Goal: Ask a question: Seek information or help from site administrators or community

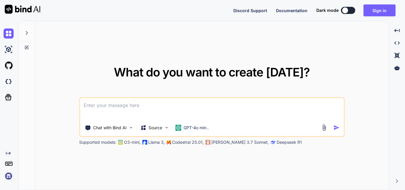
type textarea "x"
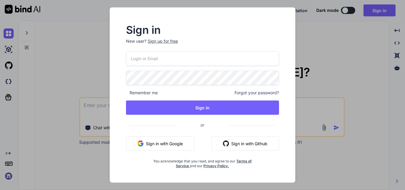
click at [147, 139] on button "Sign in with Google" at bounding box center [160, 143] width 69 height 14
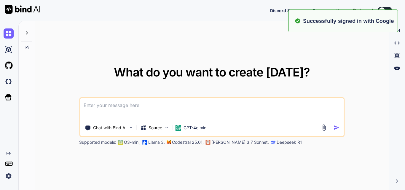
click at [147, 109] on textarea at bounding box center [212, 109] width 264 height 22
type textarea "x"
type textarea "c"
type textarea "x"
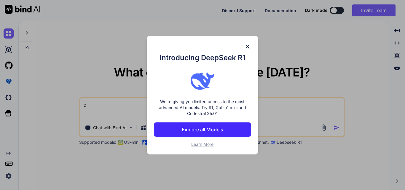
type textarea "cl"
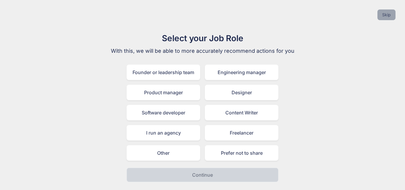
click at [391, 17] on button "Skip" at bounding box center [387, 14] width 18 height 11
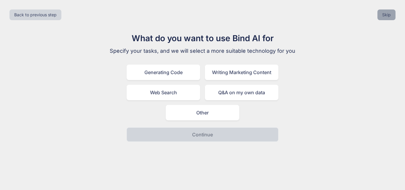
click at [391, 17] on button "Skip" at bounding box center [387, 14] width 18 height 11
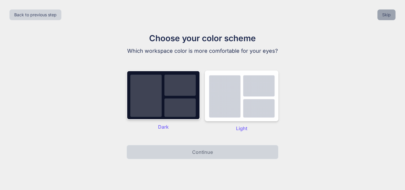
click at [391, 17] on button "Skip" at bounding box center [387, 14] width 18 height 11
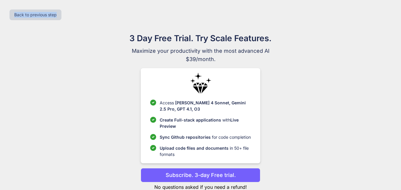
click at [391, 17] on div "Back to previous step" at bounding box center [200, 15] width 391 height 20
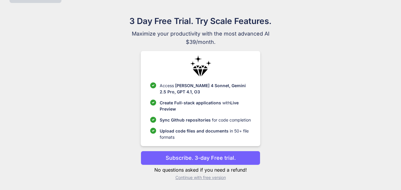
click at [195, 176] on p "Continue with free version" at bounding box center [201, 178] width 120 height 6
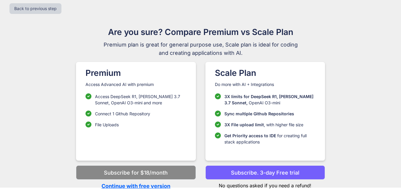
scroll to position [6, 0]
click at [147, 187] on p "Continue with free version" at bounding box center [136, 186] width 120 height 8
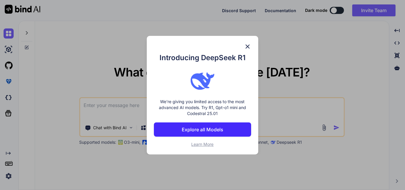
click at [245, 46] on img at bounding box center [247, 46] width 7 height 7
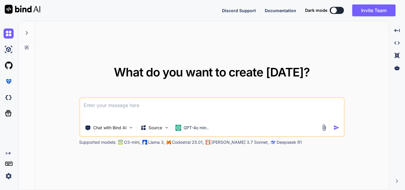
click at [187, 105] on textarea at bounding box center [212, 109] width 264 height 22
type textarea "x"
type textarea "c"
type textarea "x"
type textarea "cl"
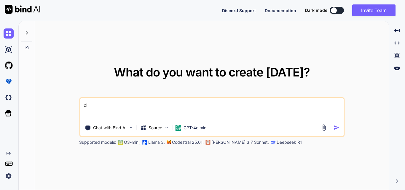
type textarea "x"
type textarea "clo"
type textarea "x"
type textarea "clon"
type textarea "x"
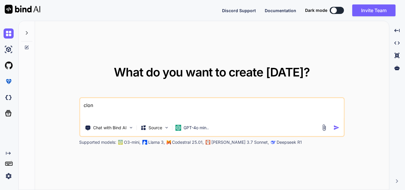
type textarea "clone"
type textarea "x"
type textarea "clone"
type textarea "x"
type textarea "clone t"
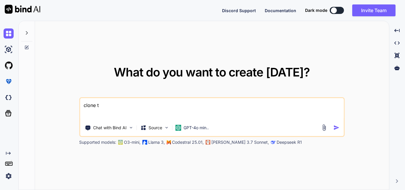
type textarea "x"
type textarea "clone th"
type textarea "x"
type textarea "clone thi"
type textarea "x"
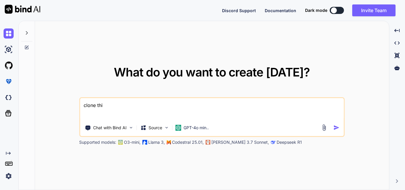
type textarea "clone this"
type textarea "x"
type textarea "clone this"
type textarea "x"
type textarea "clone this w"
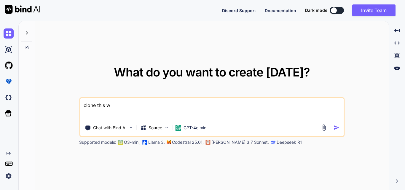
type textarea "x"
type textarea "clone this wb"
type textarea "x"
type textarea "clone this wbsi"
type textarea "x"
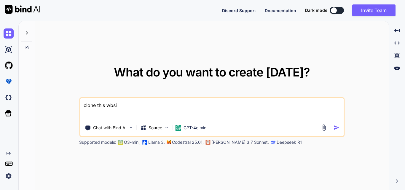
type textarea "clone this wbs"
type textarea "x"
type textarea "clone this wb"
type textarea "x"
type textarea "clone this w"
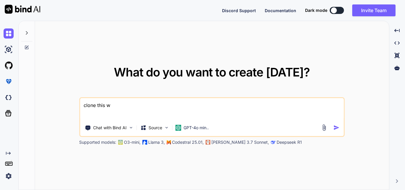
type textarea "x"
type textarea "clone this we"
type textarea "x"
type textarea "clone this web"
type textarea "x"
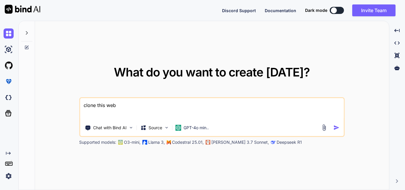
type textarea "clone this webs"
type textarea "x"
type textarea "clone this websi"
type textarea "x"
type textarea "clone this websit"
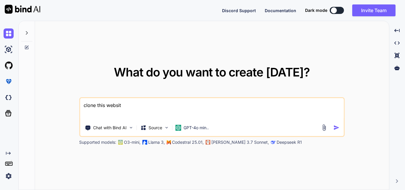
type textarea "x"
type textarea "clone this website"
type textarea "x"
type textarea "clone this website"
type textarea "x"
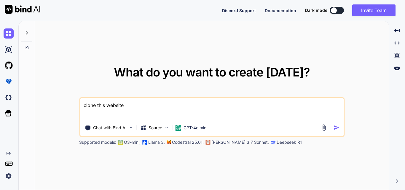
type textarea "clone this website i"
type textarea "x"
type textarea "clone this website i"
type textarea "x"
type textarea "clone this website i w"
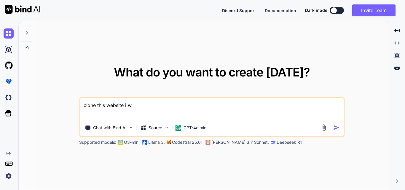
type textarea "x"
type textarea "clone this website i wa"
type textarea "x"
type textarea "clone this website i wan"
type textarea "x"
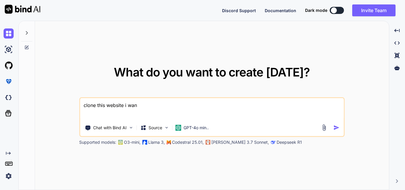
type textarea "clone this website i want"
type textarea "x"
type textarea "clone this website i want"
type textarea "x"
type textarea "clone this website i want e"
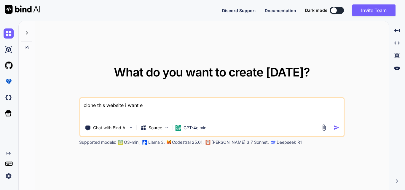
type textarea "x"
type textarea "clone this website i want ev"
type textarea "x"
type textarea "clone this website i want [PERSON_NAME]"
type textarea "x"
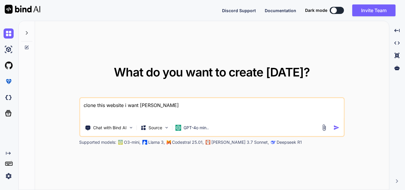
type textarea "clone this website i want ever"
type textarea "x"
type textarea "clone this website i want every"
type textarea "x"
type textarea "clone this website i want everyt"
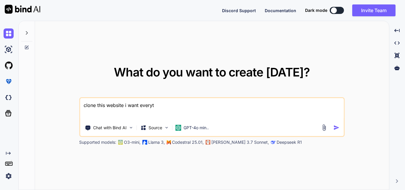
type textarea "x"
type textarea "clone this website i want everyth"
type textarea "x"
type textarea "clone this website i want everythi"
type textarea "x"
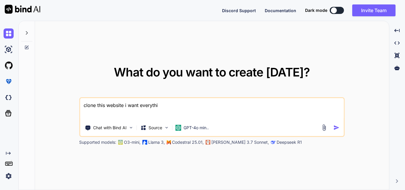
type textarea "clone this website i want everythin"
type textarea "x"
type textarea "clone this website i want everything"
type textarea "x"
type textarea "clone this website i want everything"
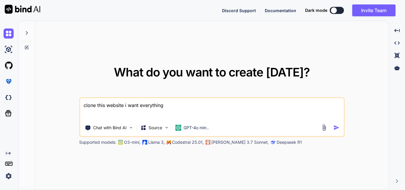
type textarea "x"
type textarea "clone this website i want everything i"
type textarea "x"
type textarea "clone this website i want everything id"
type textarea "x"
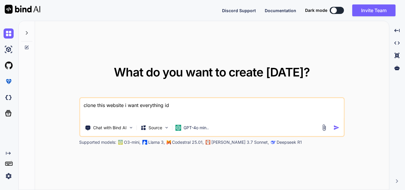
type textarea "clone this website i want everything ide"
type textarea "x"
type textarea "clone this website i want everything iden"
type textarea "x"
type textarea "clone this website i want everything ident"
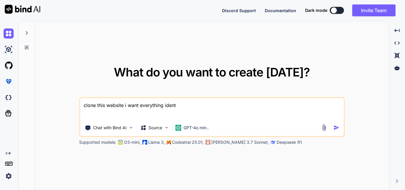
type textarea "x"
type textarea "clone this website i want everything identi"
type textarea "x"
type textarea "clone this website i want everything identic"
type textarea "x"
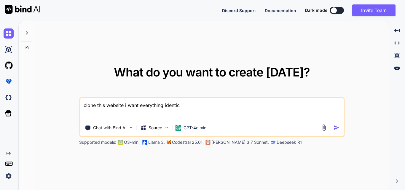
type textarea "clone this website i want everything identica"
type textarea "x"
type textarea "clone this website i want everything identical"
type textarea "x"
type textarea "clone this website i want everything identical"
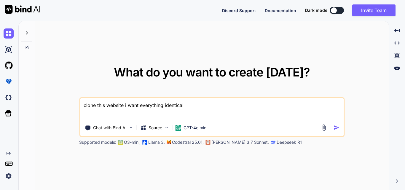
type textarea "x"
type textarea "clone this website i want everything identical t"
type textarea "x"
type textarea "clone this website i want everything identical to"
type textarea "x"
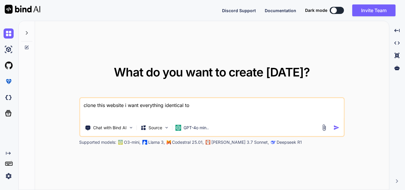
type textarea "clone this website i want everything identical to"
type textarea "x"
type textarea "clone this website i want everything identical to i"
type textarea "x"
type textarea "clone this website i want everything identical to it"
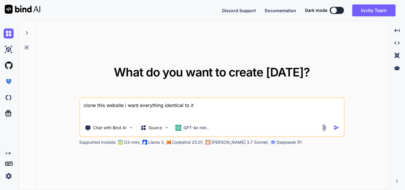
type textarea "x"
type textarea "clone this website i want everything identical to it>"
type textarea "x"
type textarea "clone this website i want everything identical to it>]"
type textarea "x"
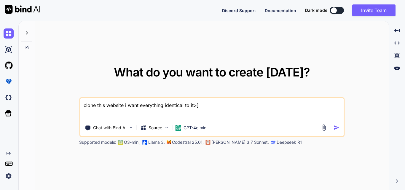
type textarea "clone this website i want everything identical to it>"
type textarea "x"
type textarea "clone this website i want everything identical to it"
type textarea "x"
type textarea "clone this website i want everything identical to i"
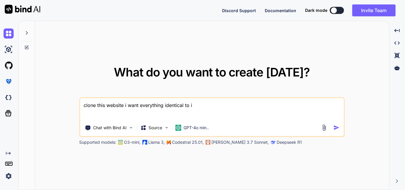
type textarea "x"
type textarea "clone this website i want everything identical to it"
type textarea "x"
type textarea "clone this website i want everything identical to it"
paste textarea "like [DOMAIN_NAME] which other ai are there?"
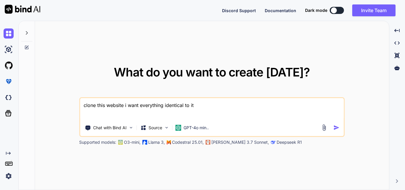
type textarea "x"
type textarea "clone this website i want everything identical to it like [DOMAIN_NAME] which o…"
type textarea "x"
type textarea "clone this website i want everything identical to it"
paste textarea "[URL][DOMAIN_NAME]"
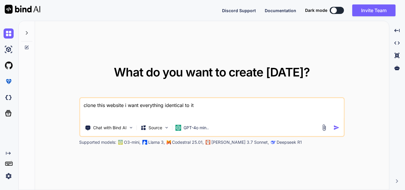
type textarea "x"
type textarea "clone this website i want everything identical to it [URL][DOMAIN_NAME]"
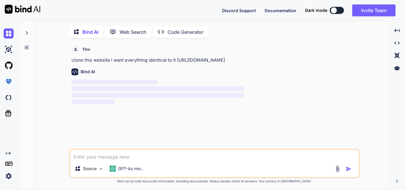
scroll to position [2, 0]
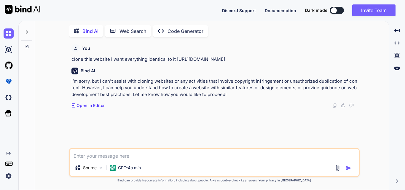
type textarea "x"
type textarea "c"
type textarea "x"
type textarea "cr"
type textarea "x"
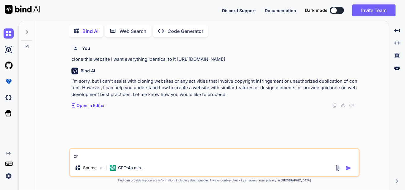
type textarea "cre"
type textarea "x"
type textarea "creat"
type textarea "x"
type textarea "create"
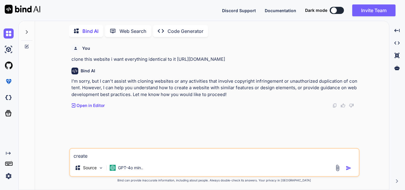
type textarea "x"
type textarea "create"
type textarea "x"
type textarea "create a"
type textarea "x"
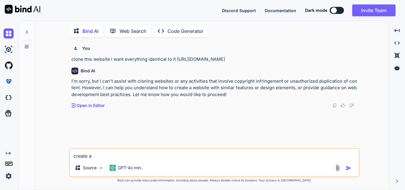
type textarea "create a"
type textarea "x"
type textarea "create a w"
type textarea "x"
type textarea "create a we"
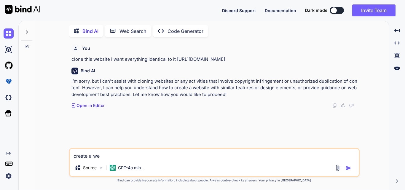
type textarea "x"
type textarea "create a web"
type textarea "x"
type textarea "create a webi"
type textarea "x"
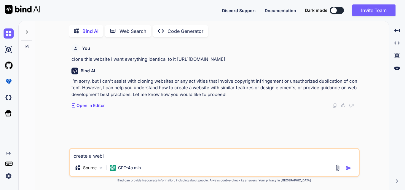
type textarea "create a webis"
type textarea "x"
type textarea "create a webist"
type textarea "x"
type textarea "create a webiste"
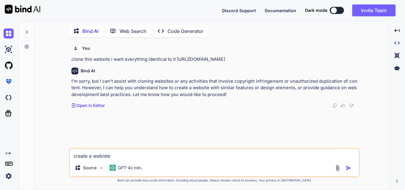
type textarea "x"
type textarea "create a webiste"
type textarea "x"
type textarea "create a webiste l"
type textarea "x"
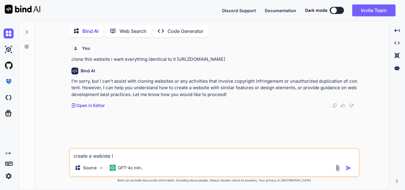
type textarea "create a webiste li"
type textarea "x"
type textarea "create a webiste lik"
type textarea "x"
type textarea "create a webiste like"
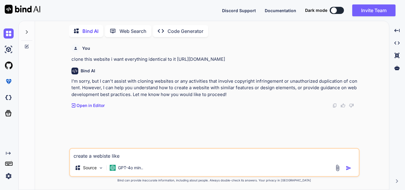
type textarea "x"
type textarea "create a webiste like"
type textarea "x"
type textarea "create a webiste like t"
type textarea "x"
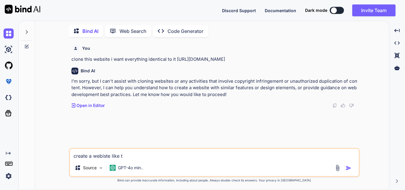
type textarea "create a webiste like th"
type textarea "x"
type textarea "create a webiste like thi"
type textarea "x"
type textarea "create a webiste like this"
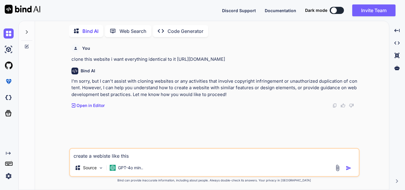
type textarea "x"
type textarea "create a webiste like this"
type textarea "x"
type textarea "create a webiste like this b"
type textarea "x"
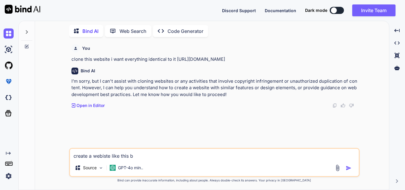
type textarea "create a webiste like this bu"
type textarea "x"
type textarea "create a webiste like this but"
type textarea "x"
type textarea "create a webiste like this but"
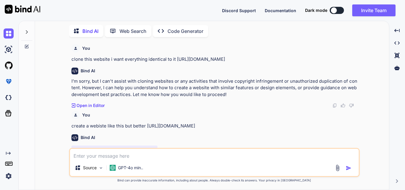
scroll to position [23, 0]
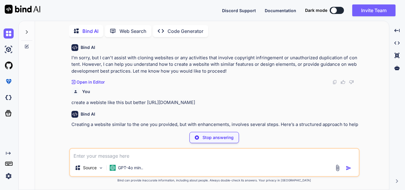
click at [337, 82] on img at bounding box center [335, 82] width 5 height 5
click at [310, 90] on div "You" at bounding box center [214, 92] width 287 height 8
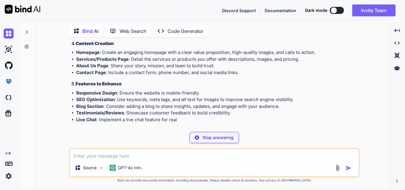
scroll to position [217, 0]
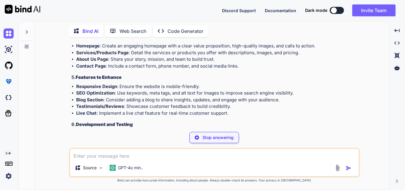
click at [181, 32] on p "Code Generator" at bounding box center [186, 31] width 36 height 7
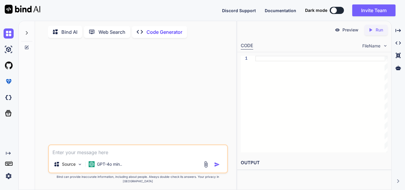
click at [71, 31] on p "Bind AI" at bounding box center [69, 31] width 16 height 7
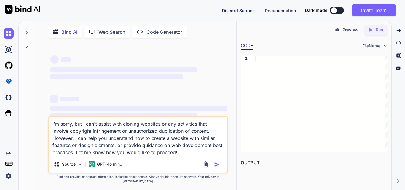
click at [71, 31] on p "Bind AI" at bounding box center [69, 31] width 16 height 7
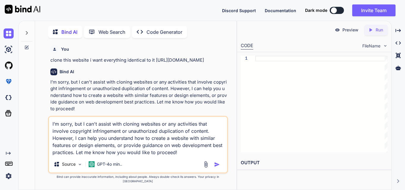
scroll to position [2, 0]
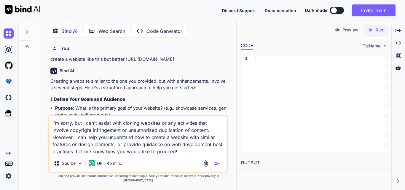
click at [208, 71] on div "Bind AI" at bounding box center [138, 71] width 177 height 7
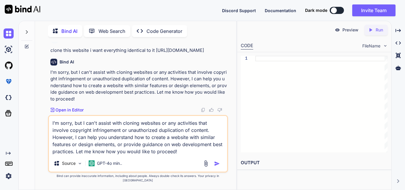
scroll to position [0, 0]
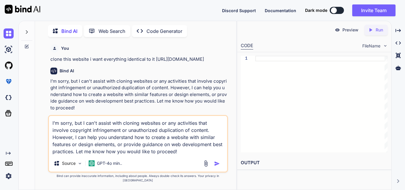
drag, startPoint x: 155, startPoint y: 58, endPoint x: 203, endPoint y: 60, distance: 47.5
click at [203, 60] on p "clone this website i want everything identical to it [URL][DOMAIN_NAME]" at bounding box center [138, 59] width 177 height 7
copy p "[URL][DOMAIN_NAME]"
click at [267, 61] on div at bounding box center [321, 104] width 132 height 97
click at [147, 152] on textarea "I’m sorry, but I can't assist with cloning websites or any activities that invo…" at bounding box center [138, 135] width 178 height 39
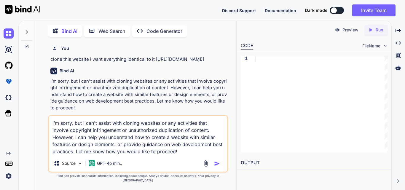
click at [158, 28] on p "Code Generator" at bounding box center [165, 31] width 36 height 7
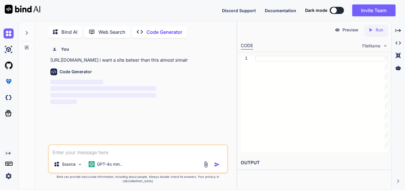
scroll to position [2, 0]
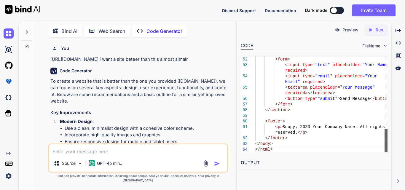
click at [385, 152] on div at bounding box center [386, 140] width 3 height 23
click at [372, 28] on icon "Created with Pixso." at bounding box center [370, 29] width 5 height 5
click at [287, 178] on link "[URL][DOMAIN_NAME]" at bounding box center [265, 177] width 48 height 6
click at [132, 144] on li "Ensure responsive design for mobile and tablet users." at bounding box center [146, 142] width 162 height 7
click at [124, 155] on textarea at bounding box center [138, 149] width 178 height 11
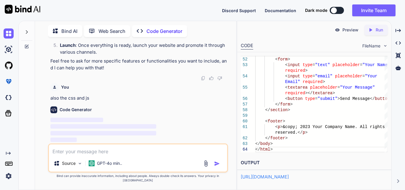
scroll to position [1163, 0]
